Goal: Information Seeking & Learning: Learn about a topic

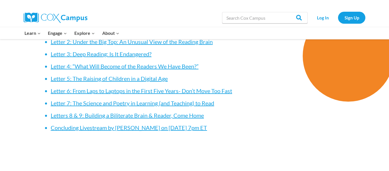
scroll to position [871, 0]
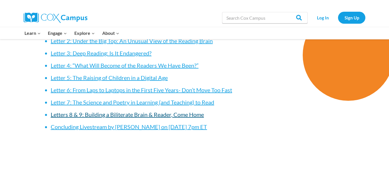
click at [101, 113] on link "Letters 8 & 9: Building a Biliterate Brain & Reader, Come Home" at bounding box center [127, 114] width 153 height 7
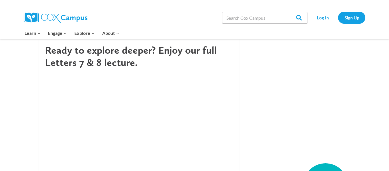
scroll to position [1032, 0]
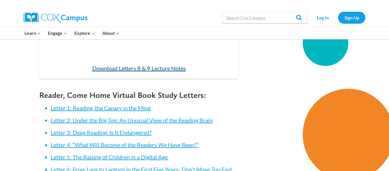
click at [175, 67] on link "Download Letters 8 & 9 Lecture Notes" at bounding box center [139, 68] width 94 height 7
